Goal: Task Accomplishment & Management: Use online tool/utility

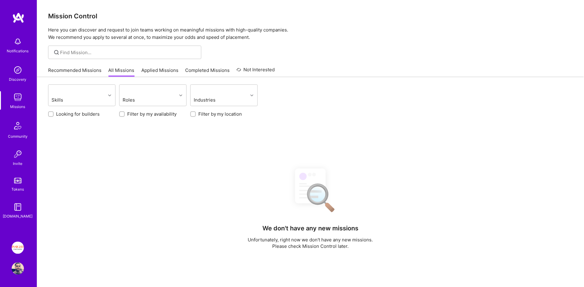
click at [23, 183] on link "Tokens" at bounding box center [18, 184] width 38 height 17
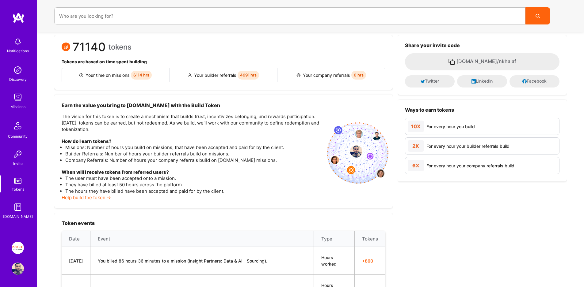
scroll to position [111, 0]
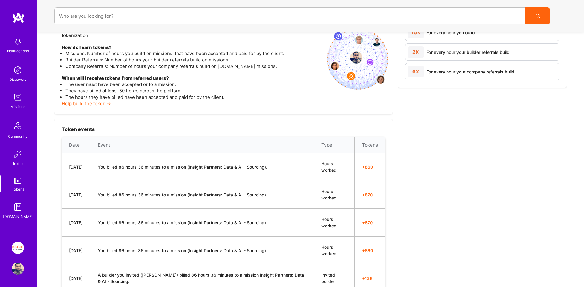
click at [19, 100] on img at bounding box center [18, 97] width 12 height 12
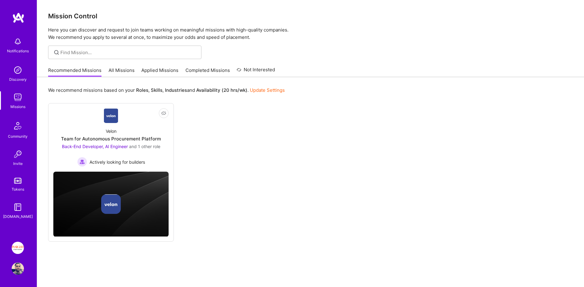
click at [107, 64] on div "Recommended Missions All Missions Applied Missions Completed Missions Not Inter…" at bounding box center [161, 70] width 227 height 13
click at [111, 67] on link "All Missions" at bounding box center [121, 72] width 26 height 10
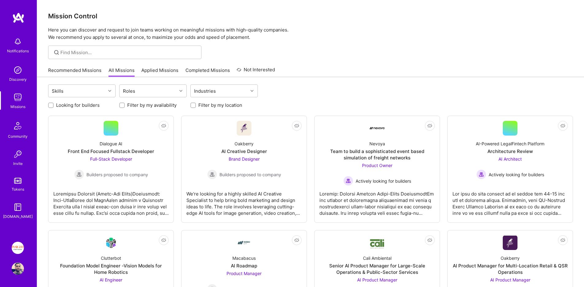
click at [111, 49] on div at bounding box center [124, 52] width 153 height 13
click at [242, 91] on div "Industries" at bounding box center [219, 91] width 57 height 12
click at [301, 93] on div "Skills Roles option Consulting focused, 1 of 1. 1 result available. Use Up and …" at bounding box center [310, 92] width 524 height 14
click at [161, 90] on div "Roles" at bounding box center [147, 91] width 57 height 12
drag, startPoint x: 300, startPoint y: 96, endPoint x: 212, endPoint y: 93, distance: 88.3
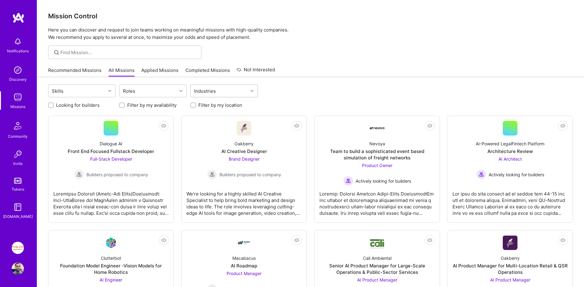
click at [300, 97] on div "Skills Roles Industries" at bounding box center [310, 92] width 524 height 14
click at [212, 93] on div "Industries" at bounding box center [204, 91] width 25 height 9
click at [295, 93] on div "Skills Roles Industries" at bounding box center [310, 92] width 524 height 14
click at [97, 87] on div "Skills" at bounding box center [76, 91] width 57 height 12
click at [318, 99] on div "Looking for builders Filter by my availability Filter by my location" at bounding box center [310, 103] width 524 height 9
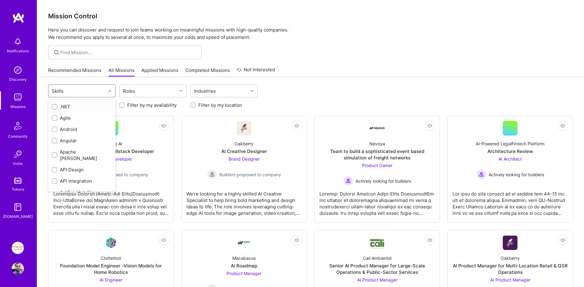
click at [80, 90] on div "Skills" at bounding box center [76, 91] width 57 height 12
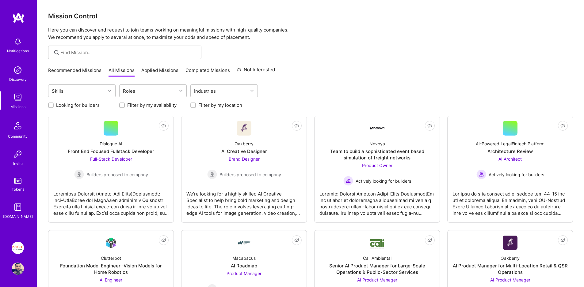
click at [357, 86] on div "Skills Roles Industries" at bounding box center [310, 92] width 524 height 14
click at [89, 69] on link "Recommended Missions" at bounding box center [74, 72] width 53 height 10
